Goal: Task Accomplishment & Management: Use online tool/utility

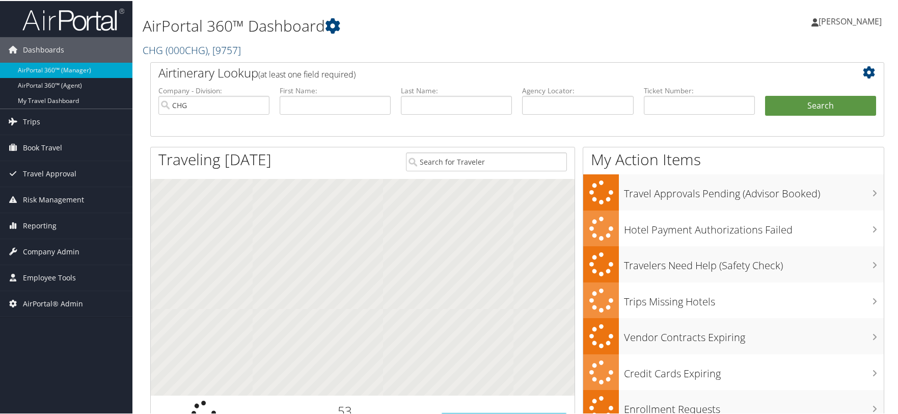
click at [191, 42] on span "( 000CHG )" at bounding box center [187, 49] width 42 height 14
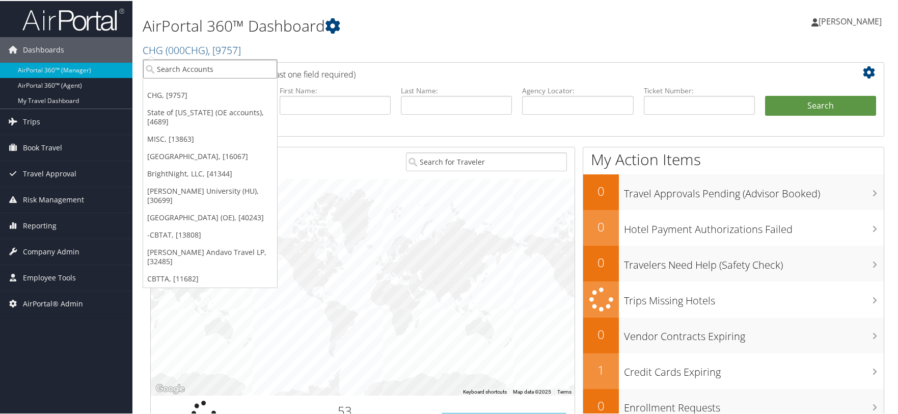
click at [232, 67] on input "search" at bounding box center [210, 68] width 134 height 19
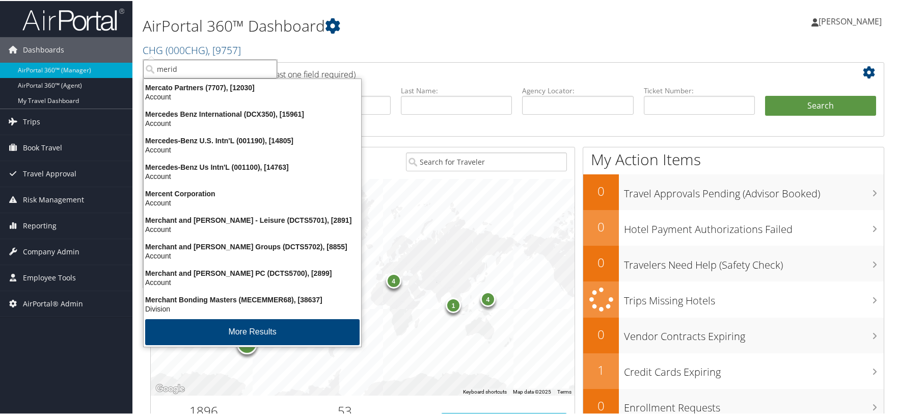
type input "meridi"
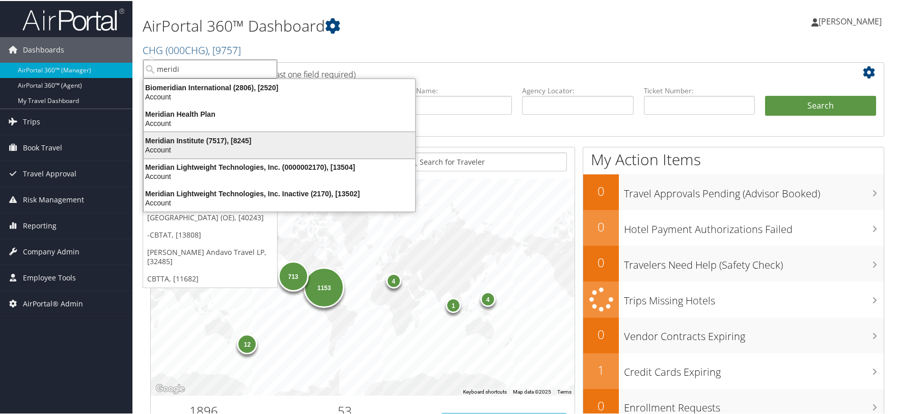
click at [189, 137] on div "Meridian Institute (7517), [8245]" at bounding box center [280, 139] width 284 height 9
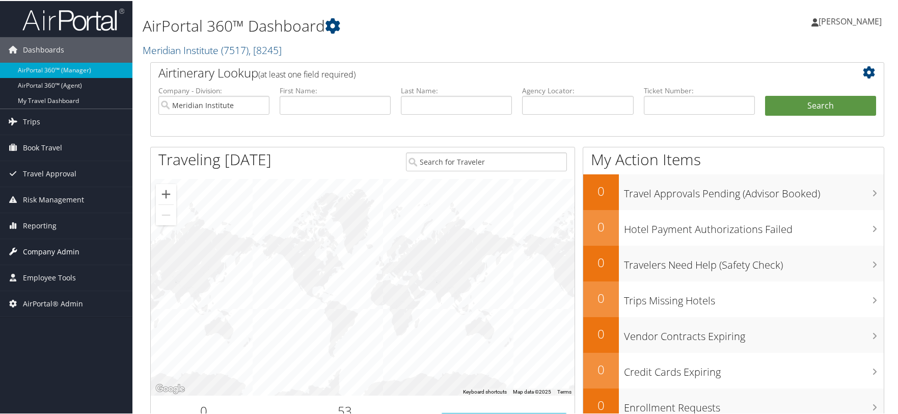
click at [45, 249] on span "Company Admin" at bounding box center [51, 250] width 57 height 25
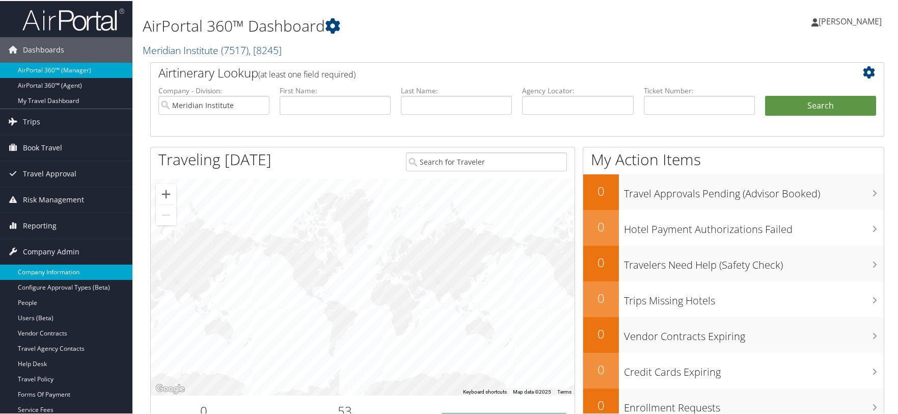
click at [47, 267] on link "Company Information" at bounding box center [66, 270] width 132 height 15
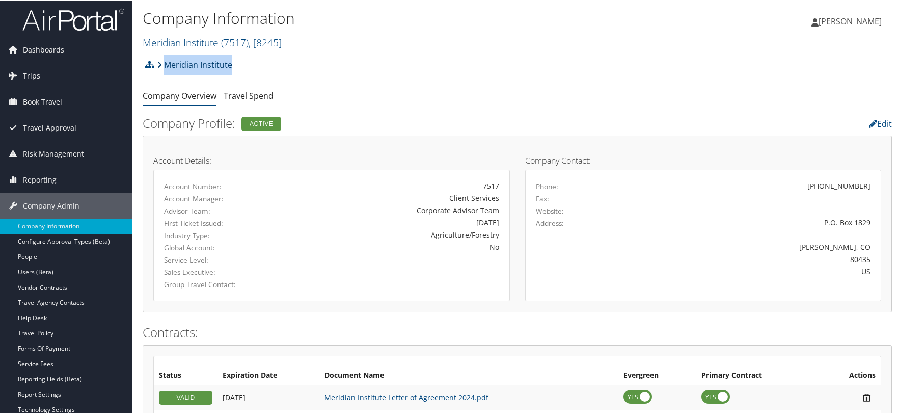
drag, startPoint x: 228, startPoint y: 64, endPoint x: 166, endPoint y: 65, distance: 62.7
click at [166, 65] on div "Meridian Institute Account Structure Meridian Institute (7517) ACTIVE Create Ch…" at bounding box center [517, 67] width 749 height 28
copy link "Meridian Institute"
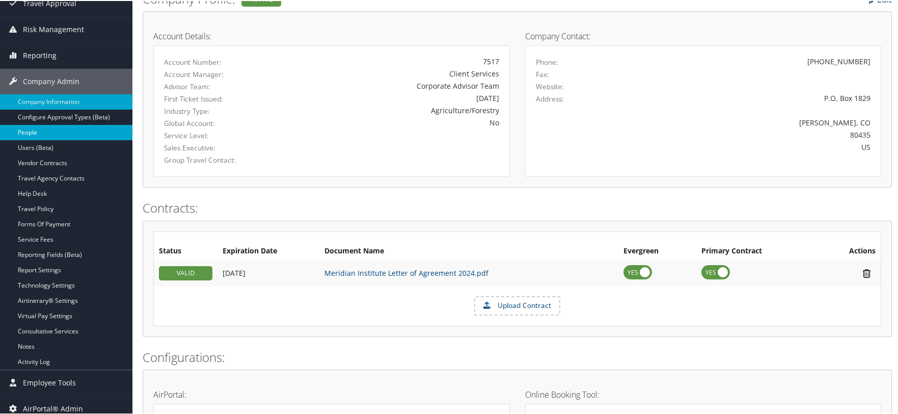
scroll to position [51, 0]
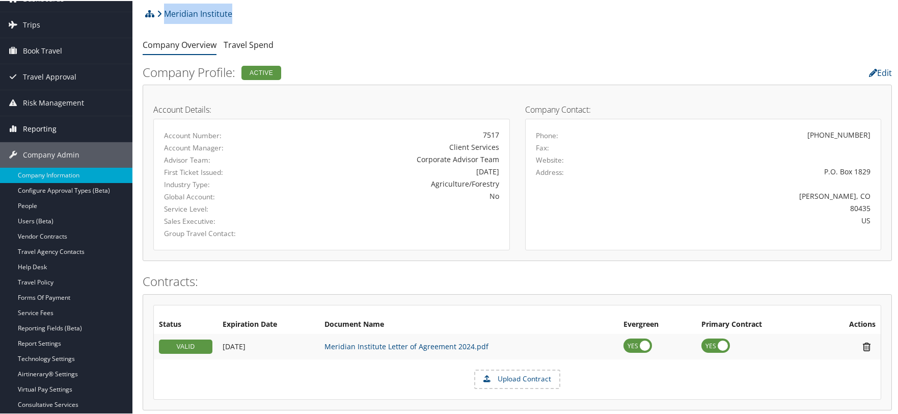
click at [31, 133] on span "Reporting" at bounding box center [40, 127] width 34 height 25
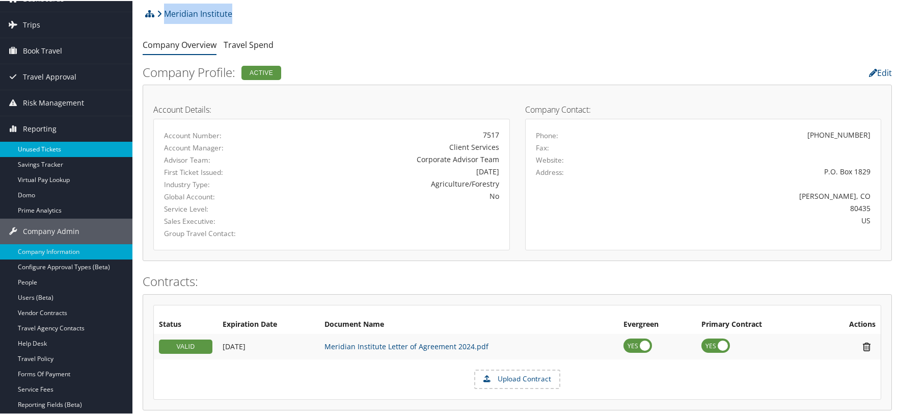
click at [33, 149] on link "Unused Tickets" at bounding box center [66, 148] width 132 height 15
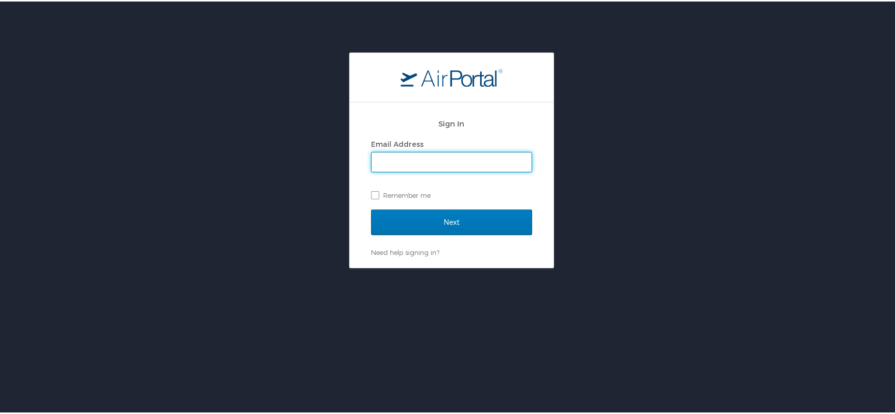
type input "[EMAIL_ADDRESS][DOMAIN_NAME]"
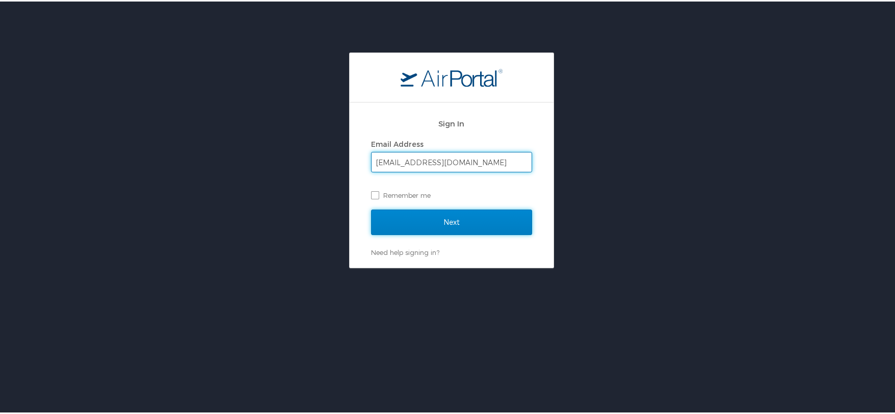
click at [435, 222] on input "Next" at bounding box center [451, 220] width 161 height 25
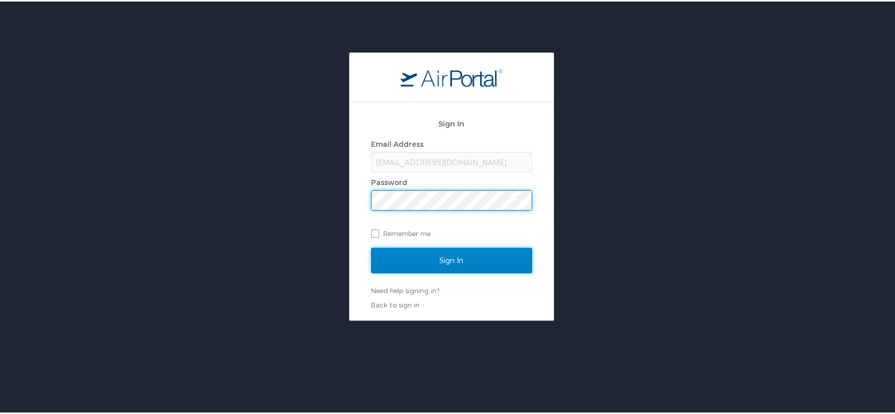
click at [431, 260] on input "Sign In" at bounding box center [451, 258] width 161 height 25
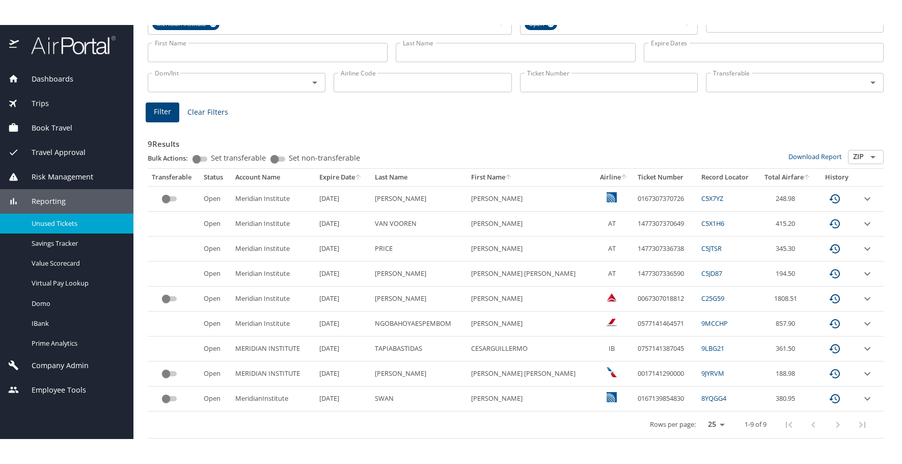
scroll to position [78, 0]
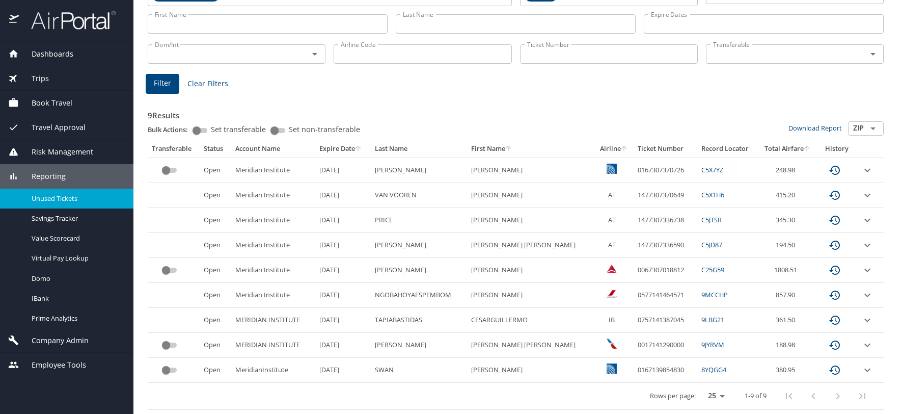
click at [342, 150] on th "Expire Date" at bounding box center [343, 148] width 56 height 17
click at [365, 149] on div at bounding box center [451, 186] width 902 height 455
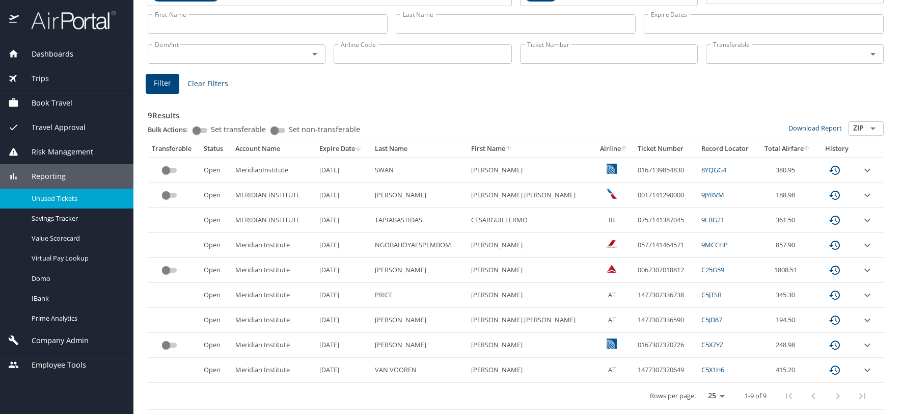
click at [829, 396] on div "custom pagination table" at bounding box center [826, 396] width 98 height 24
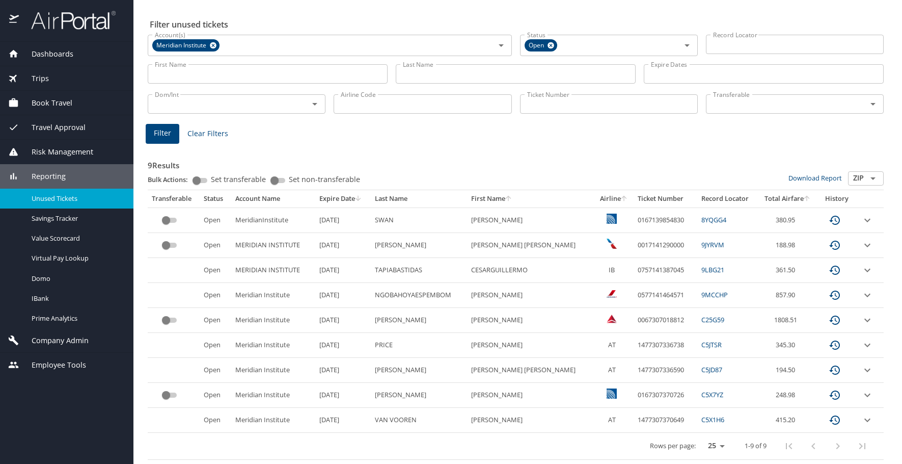
scroll to position [29, 0]
